Goal: Task Accomplishment & Management: Manage account settings

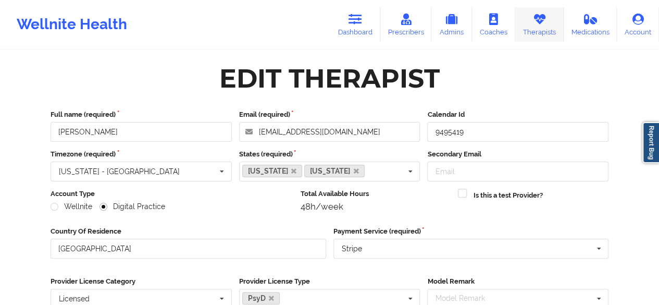
drag, startPoint x: 0, startPoint y: 0, endPoint x: 552, endPoint y: 29, distance: 552.4
click at [552, 29] on link "Therapists" at bounding box center [539, 24] width 48 height 34
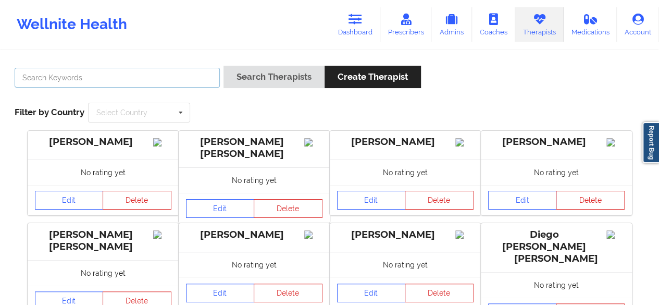
click at [147, 79] on input "text" at bounding box center [117, 78] width 205 height 20
paste input "[PERSON_NAME]"
type input "[PERSON_NAME]"
click at [223, 66] on button "Search Therapists" at bounding box center [273, 77] width 101 height 22
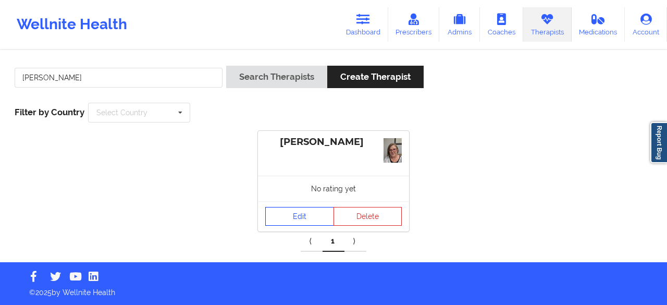
click at [305, 217] on link "Edit" at bounding box center [299, 216] width 69 height 19
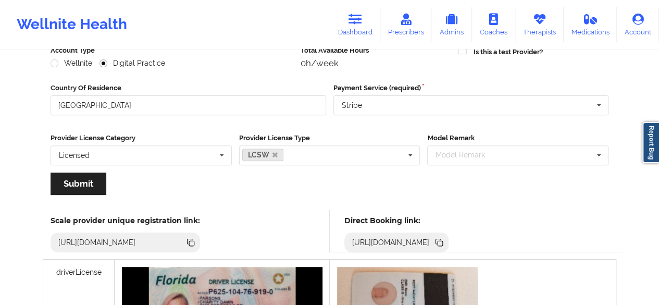
scroll to position [97, 0]
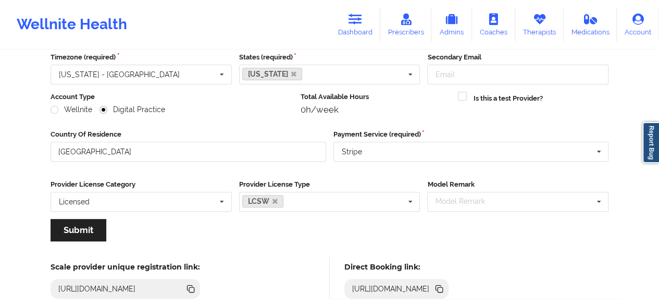
click at [443, 288] on icon at bounding box center [440, 289] width 5 height 5
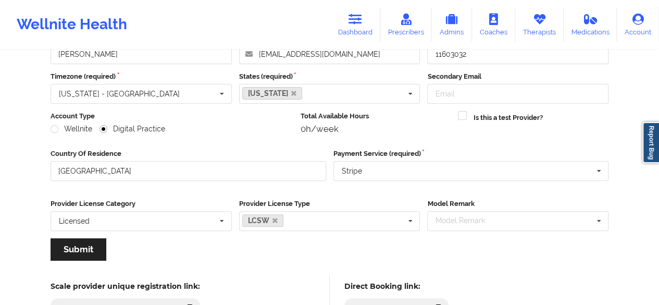
scroll to position [0, 0]
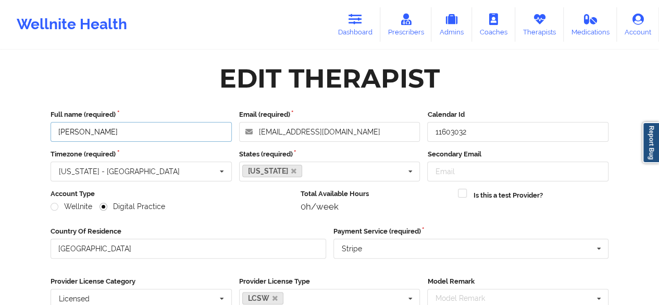
click at [121, 132] on input "[PERSON_NAME]" at bounding box center [141, 132] width 181 height 20
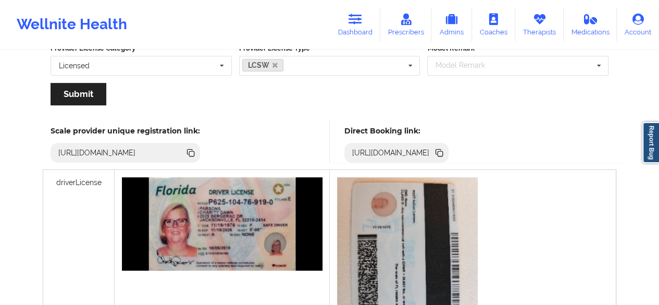
scroll to position [226, 0]
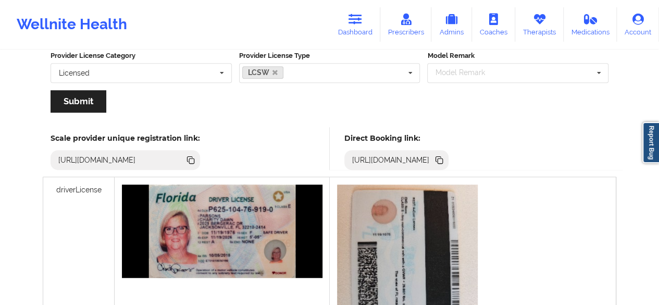
click at [443, 161] on icon at bounding box center [440, 160] width 5 height 5
click at [350, 22] on link "Dashboard" at bounding box center [355, 24] width 50 height 34
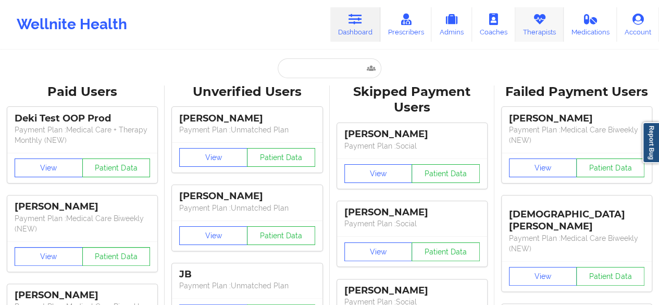
click at [552, 24] on link "Therapists" at bounding box center [539, 24] width 48 height 34
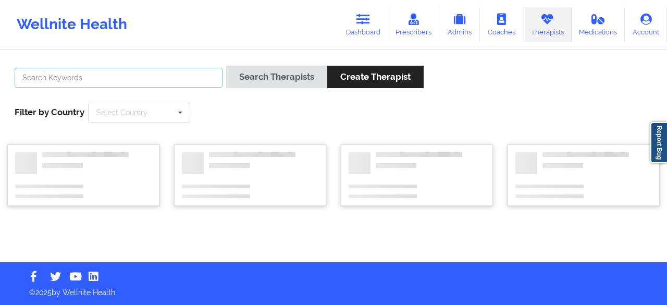
click at [168, 81] on input "text" at bounding box center [119, 78] width 208 height 20
paste input "[PERSON_NAME]"
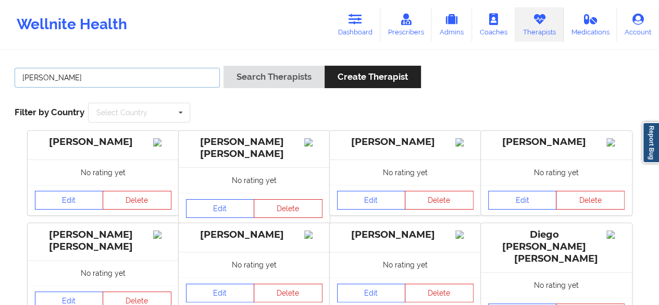
click at [223, 66] on button "Search Therapists" at bounding box center [273, 77] width 101 height 22
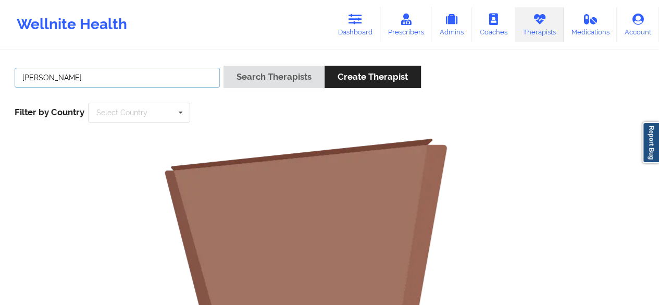
click at [223, 66] on button "Search Therapists" at bounding box center [273, 77] width 101 height 22
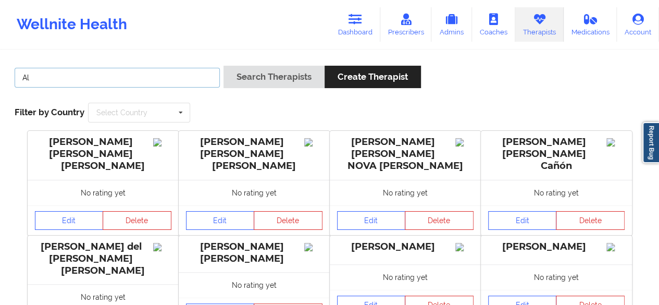
type input "A"
type input "[PERSON_NAME]"
click at [223, 66] on button "Search Therapists" at bounding box center [273, 77] width 101 height 22
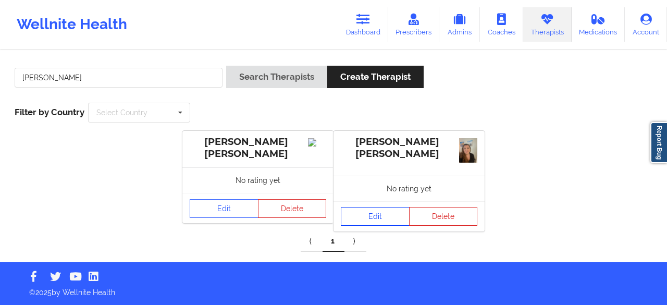
click at [376, 216] on link "Edit" at bounding box center [375, 216] width 69 height 19
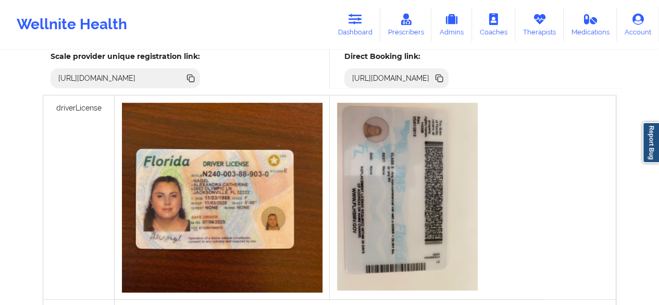
scroll to position [243, 0]
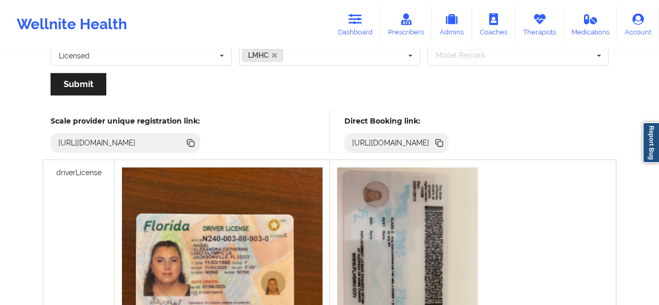
click at [441, 139] on icon at bounding box center [438, 141] width 5 height 5
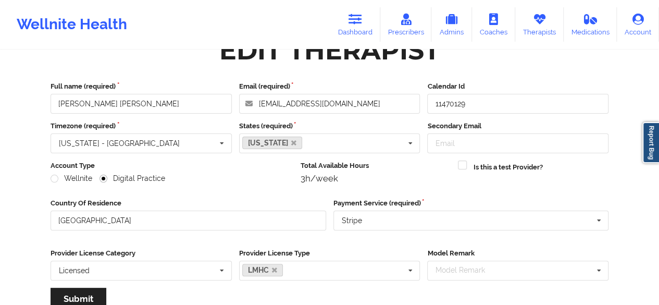
scroll to position [0, 0]
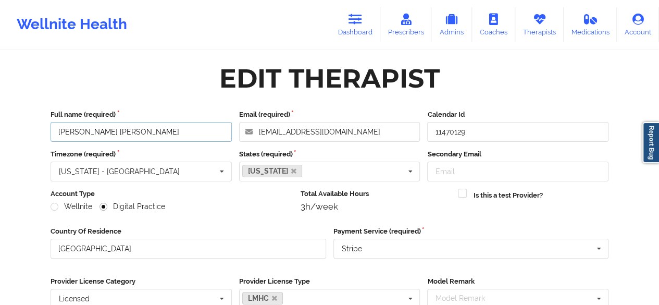
click at [139, 131] on input "[PERSON_NAME] [PERSON_NAME]" at bounding box center [141, 132] width 181 height 20
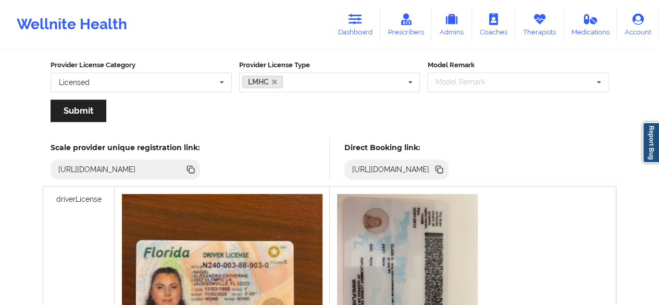
scroll to position [195, 0]
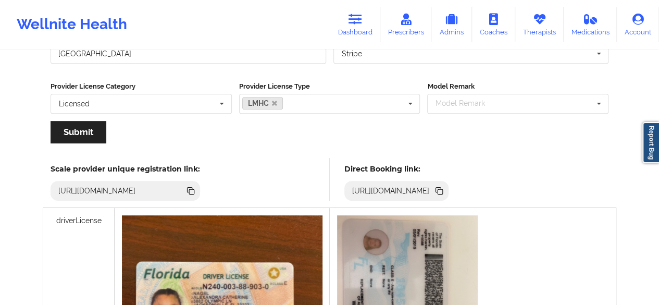
click at [443, 189] on icon at bounding box center [440, 191] width 5 height 5
